Goal: Complete application form: Complete application form

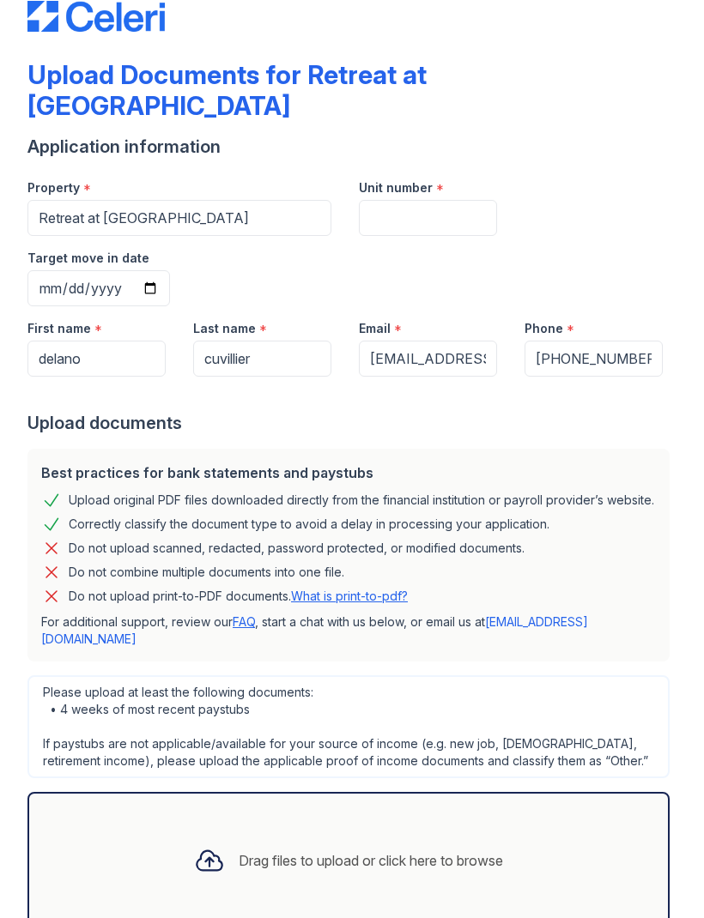
scroll to position [39, 0]
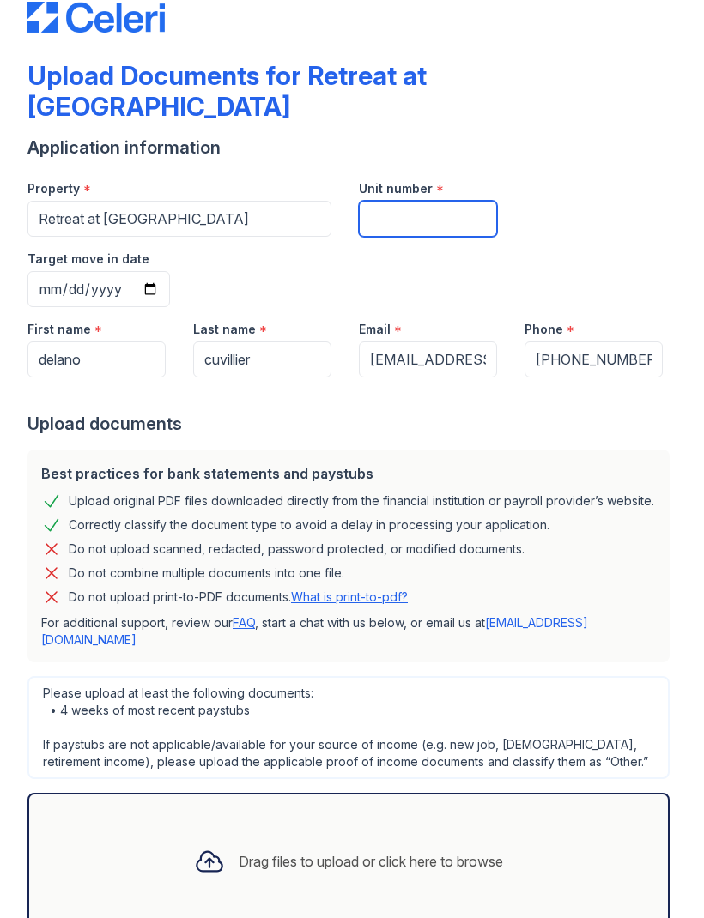
click at [458, 201] on input "Unit number" at bounding box center [428, 219] width 138 height 36
type input "713"
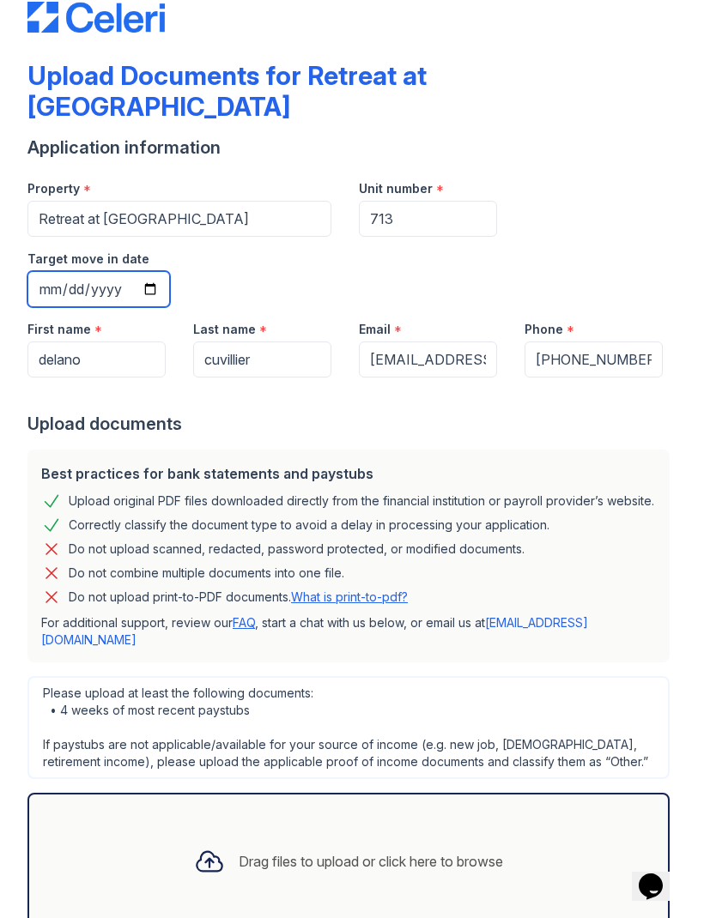
click at [170, 271] on input "Target move in date" at bounding box center [98, 289] width 142 height 36
type input "[DATE]"
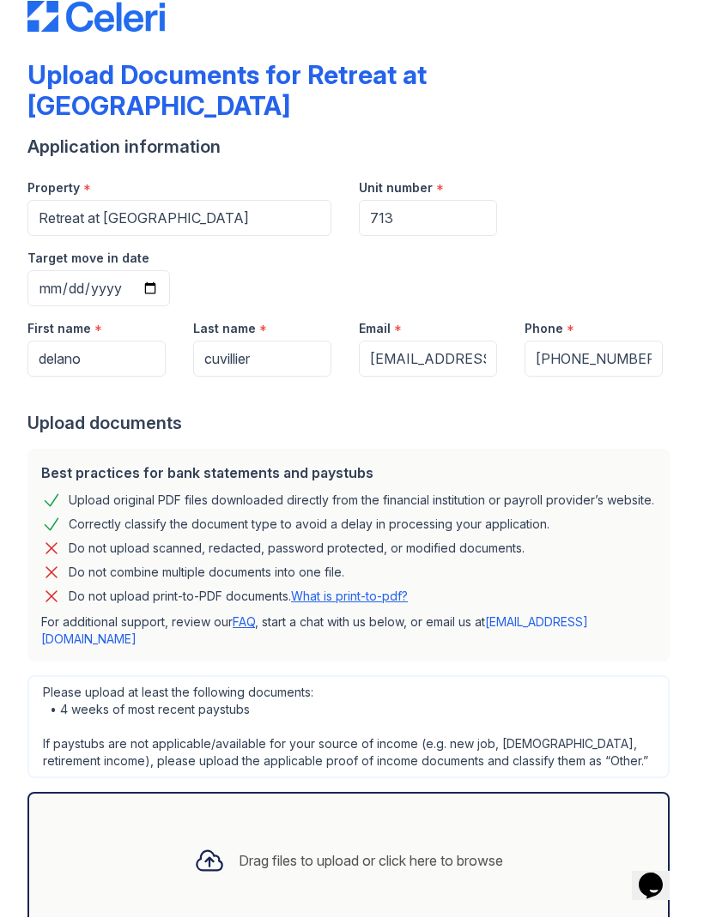
click at [532, 793] on div "Drag files to upload or click here to browse" at bounding box center [348, 861] width 642 height 137
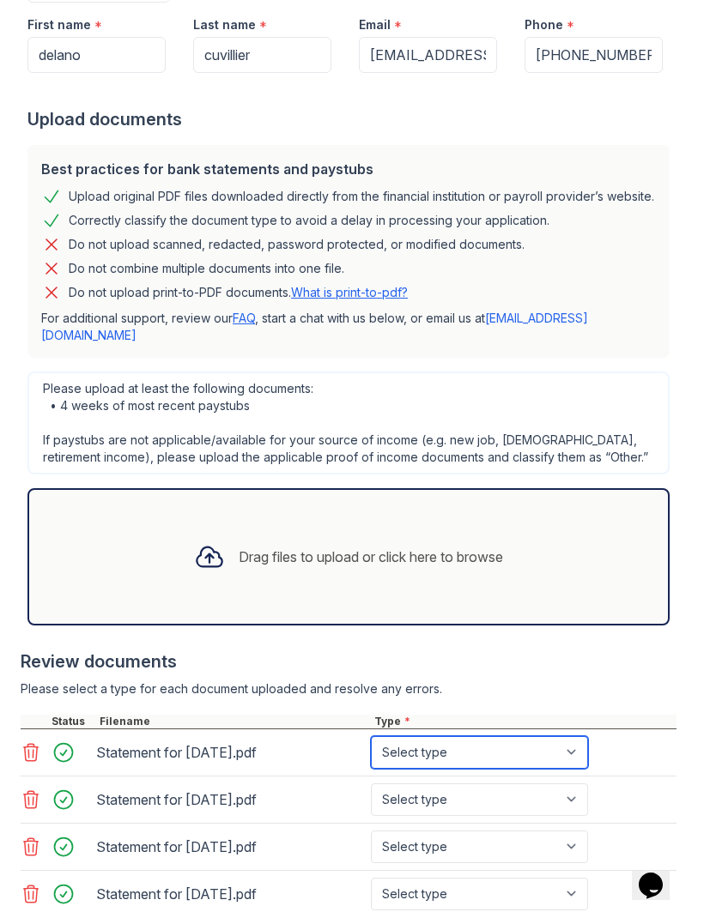
click at [549, 737] on select "Select type Paystub Bank Statement Offer Letter Tax Documents Benefit Award Let…" at bounding box center [479, 753] width 217 height 33
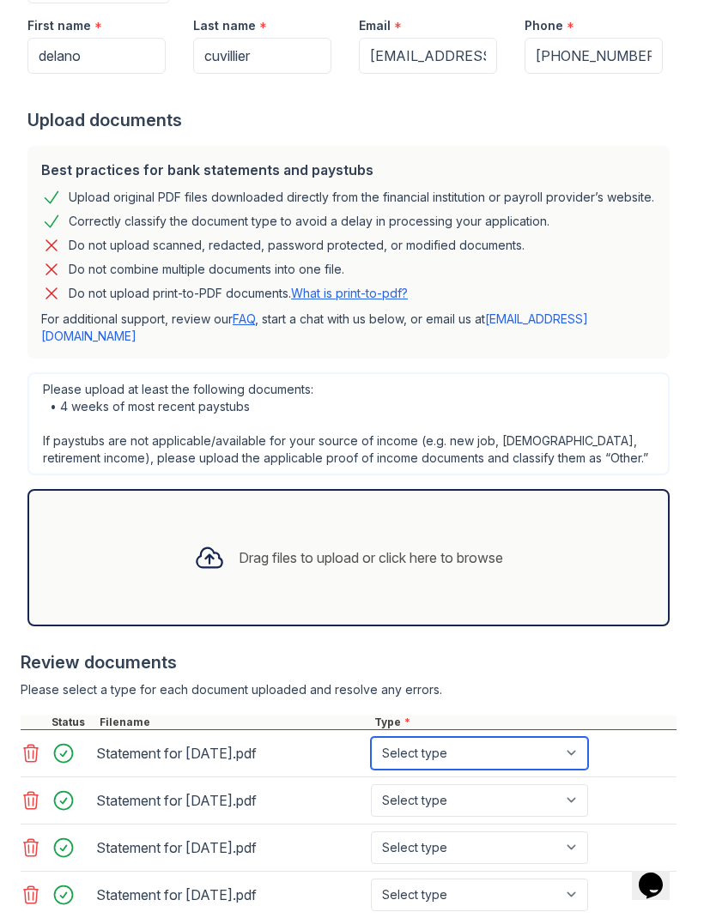
select select "paystub"
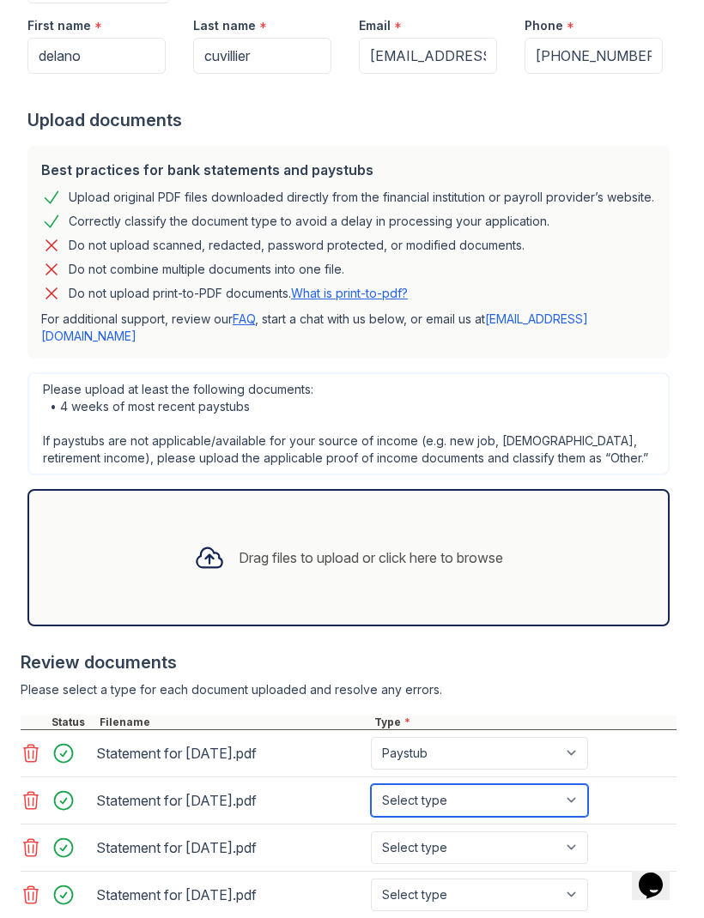
click at [529, 785] on select "Select type Paystub Bank Statement Offer Letter Tax Documents Benefit Award Let…" at bounding box center [479, 801] width 217 height 33
click at [490, 785] on select "Select type Paystub Bank Statement Offer Letter Tax Documents Benefit Award Let…" at bounding box center [479, 801] width 217 height 33
select select "paystub"
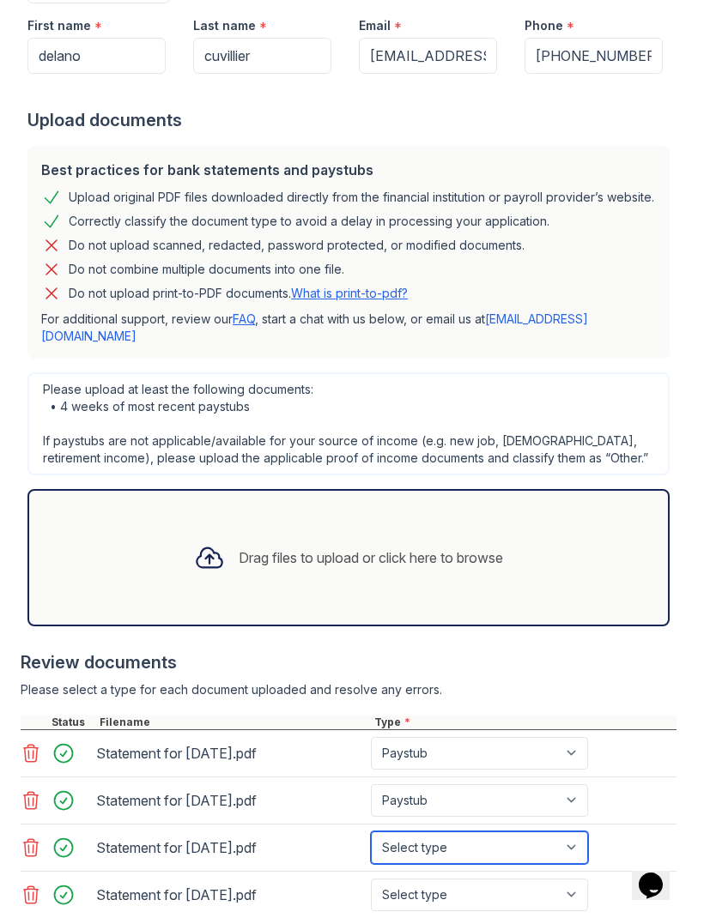
click at [522, 832] on select "Select type Paystub Bank Statement Offer Letter Tax Documents Benefit Award Let…" at bounding box center [479, 848] width 217 height 33
select select "paystub"
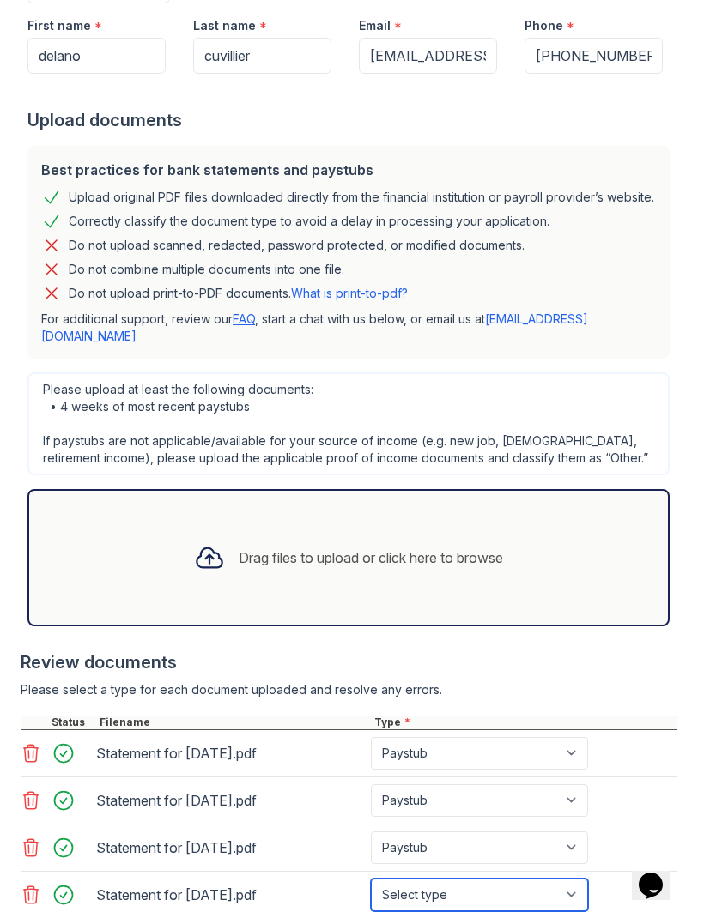
click at [529, 879] on select "Select type Paystub Bank Statement Offer Letter Tax Documents Benefit Award Let…" at bounding box center [479, 895] width 217 height 33
select select "paystub"
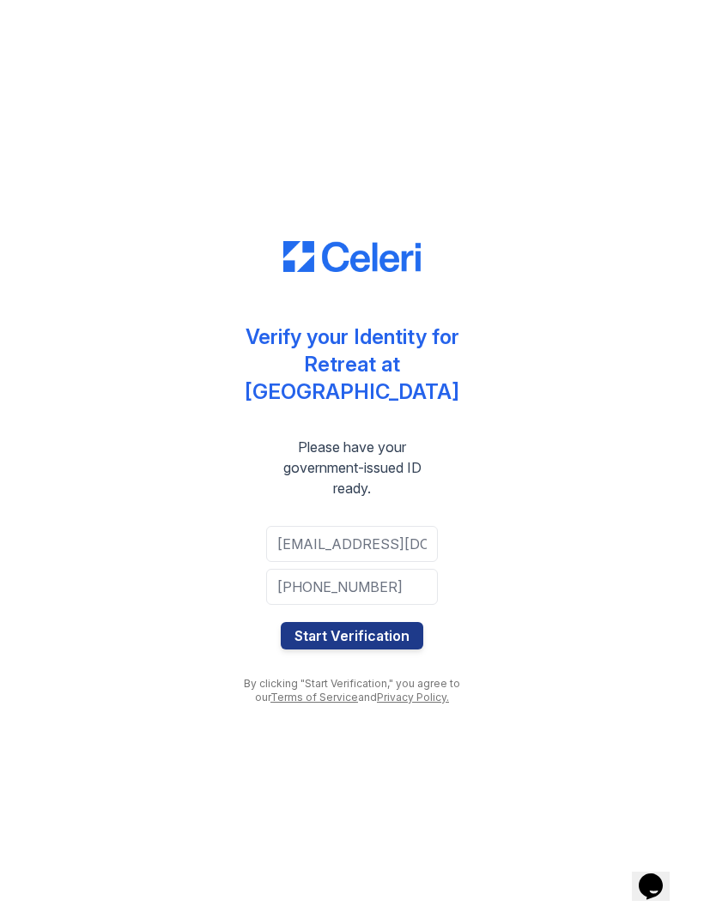
click at [386, 622] on button "Start Verification" at bounding box center [352, 635] width 142 height 27
